Goal: Task Accomplishment & Management: Complete application form

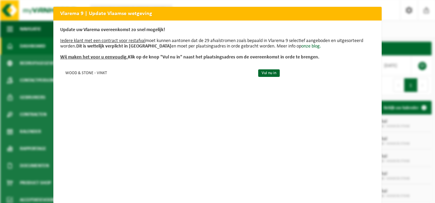
click at [161, 100] on div "Update uw Vlarema overeenkomst zo snel mogelijk! Iedere klant met een contract …" at bounding box center [217, 112] width 328 height 183
click at [31, 137] on div "Vlarema 9 | Update Vlaamse wetgeving Update uw Vlarema overeenkomst zo snel mog…" at bounding box center [217, 101] width 435 height 203
click at [269, 73] on link "Vul nu in" at bounding box center [269, 73] width 22 height 8
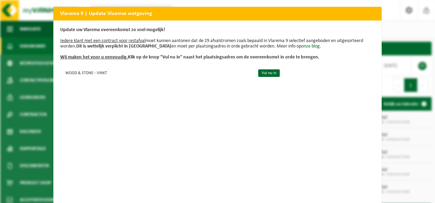
click at [356, 16] on h2 "Vlarema 9 | Update Vlaamse wetgeving" at bounding box center [217, 13] width 328 height 13
